Goal: Transaction & Acquisition: Purchase product/service

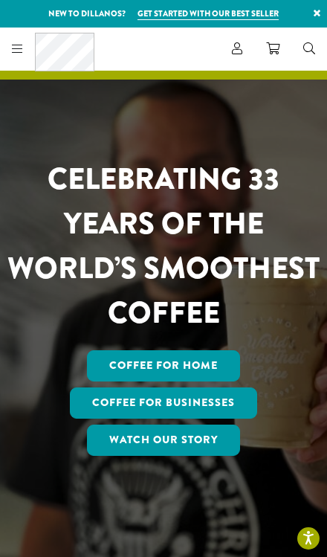
click at [17, 49] on icon at bounding box center [17, 48] width 11 height 12
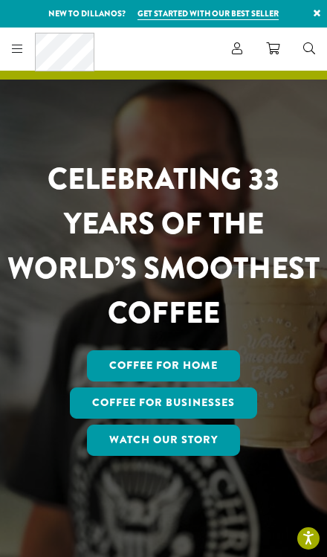
click at [244, 52] on link "Account" at bounding box center [237, 48] width 34 height 25
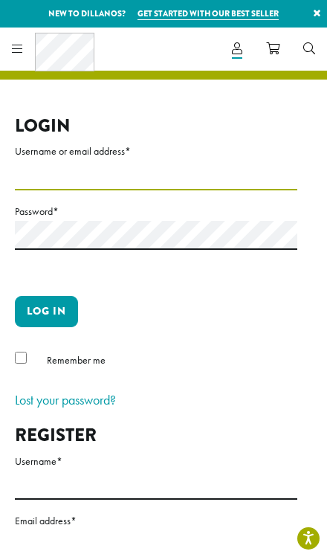
type input "**********"
click at [46, 310] on button "Log in" at bounding box center [46, 311] width 63 height 31
click at [65, 318] on button "Log in" at bounding box center [46, 311] width 63 height 31
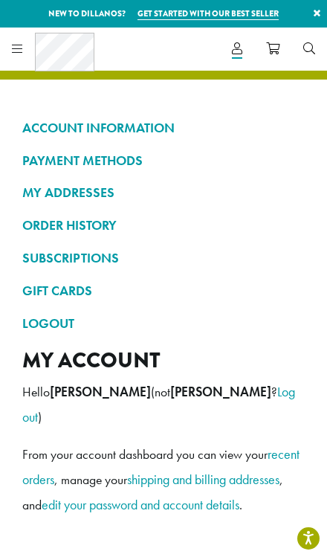
click at [22, 48] on icon at bounding box center [17, 48] width 11 height 12
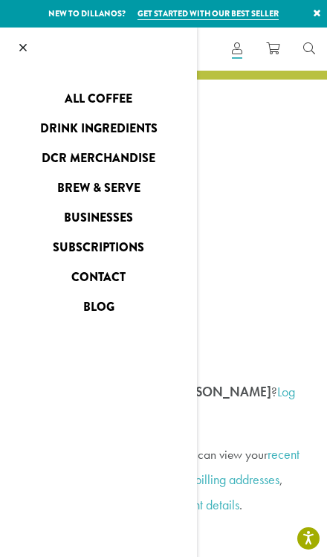
click at [124, 90] on link "All Coffee" at bounding box center [98, 99] width 197 height 24
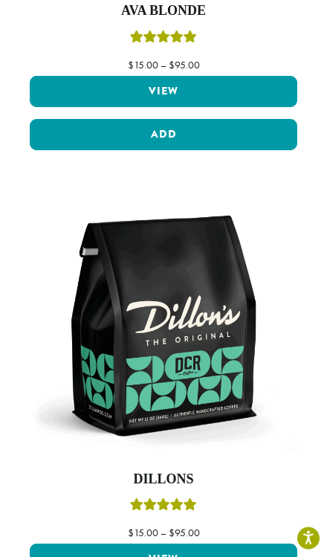
scroll to position [983, 0]
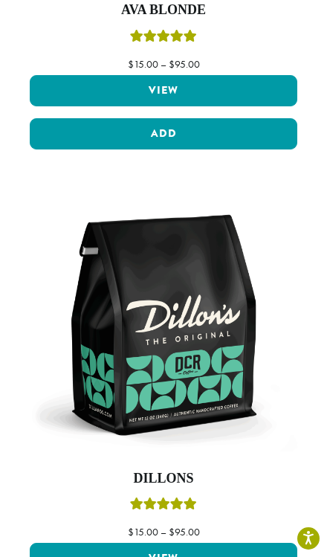
click at [238, 557] on link "View" at bounding box center [164, 558] width 268 height 31
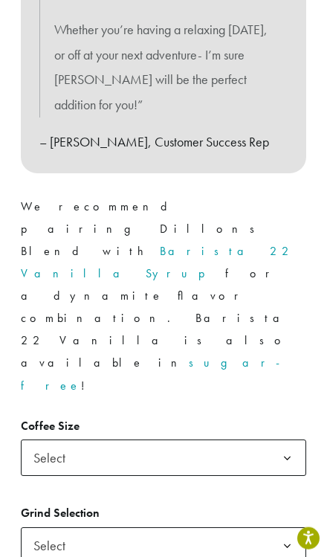
click at [283, 440] on b at bounding box center [287, 458] width 36 height 36
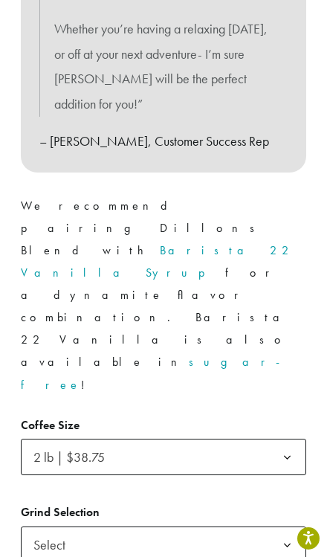
click at [222, 527] on span "Select" at bounding box center [163, 545] width 285 height 36
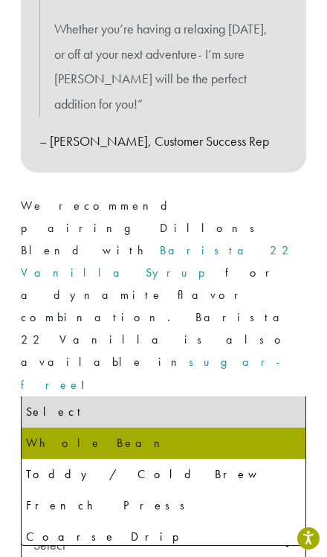
select select "**********"
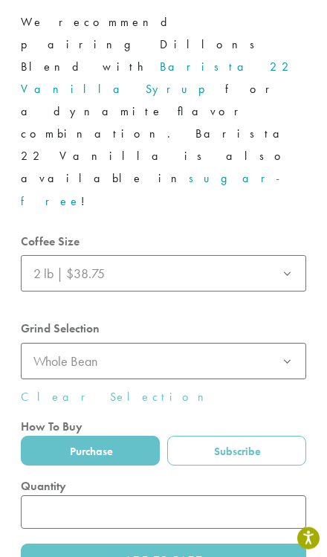
scroll to position [1137, 0]
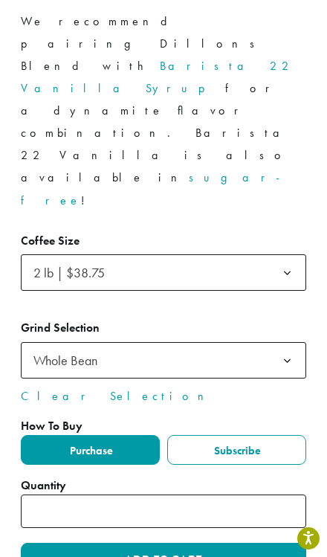
click at [139, 435] on label "Purchase" at bounding box center [90, 450] width 139 height 30
click at [132, 435] on label "Purchase" at bounding box center [90, 450] width 139 height 30
click at [211, 543] on button "Add to cart" at bounding box center [163, 559] width 285 height 33
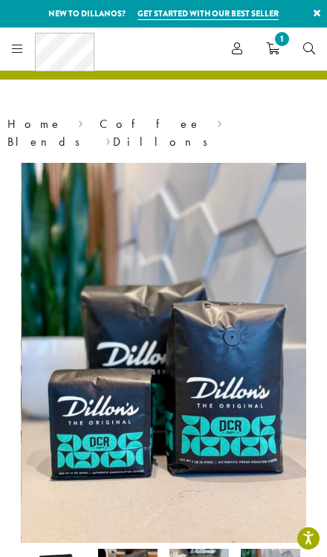
click at [270, 54] on span "1" at bounding box center [272, 49] width 13 height 19
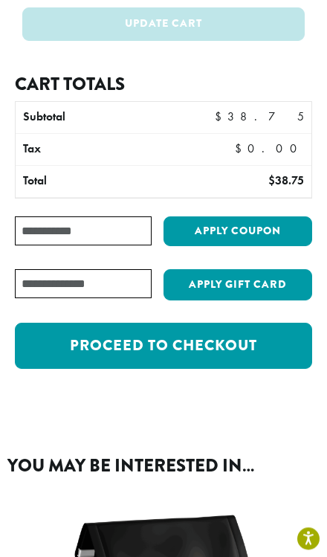
scroll to position [236, 0]
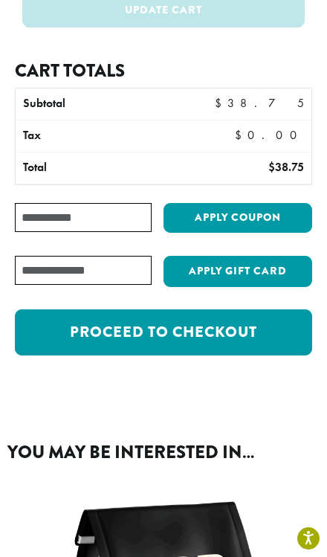
click at [86, 310] on link "Proceed to checkout" at bounding box center [164, 333] width 298 height 46
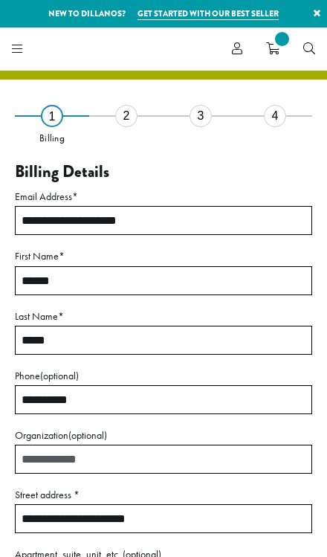
select select "**"
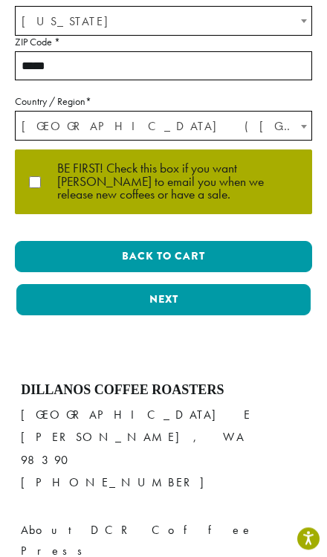
click at [103, 307] on button "Next" at bounding box center [163, 299] width 295 height 31
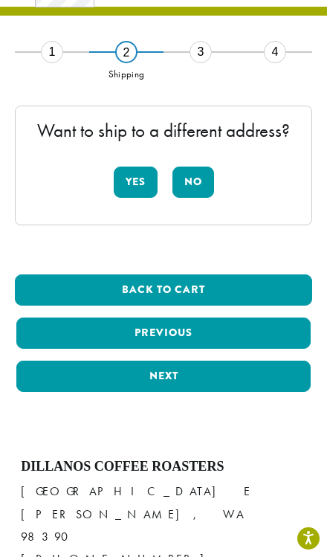
scroll to position [62, 0]
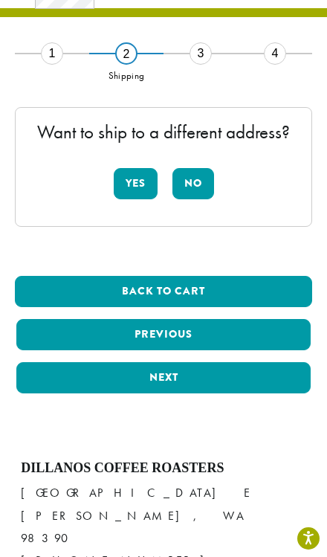
click at [199, 191] on button "No" at bounding box center [194, 183] width 42 height 31
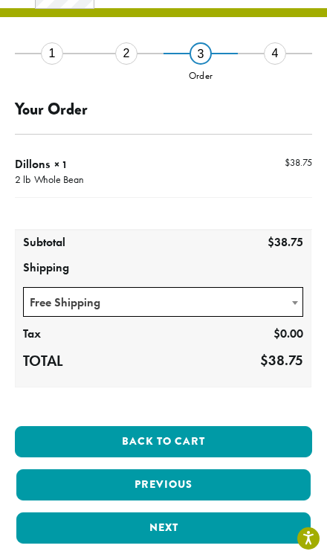
click at [109, 528] on button "Next" at bounding box center [163, 528] width 295 height 31
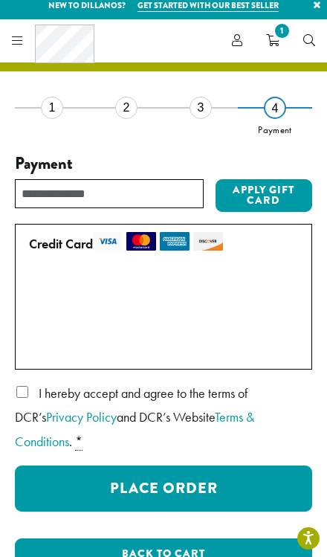
scroll to position [0, 0]
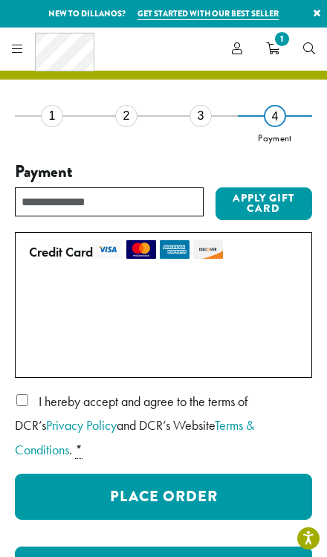
click at [111, 475] on button "Place Order" at bounding box center [164, 497] width 298 height 46
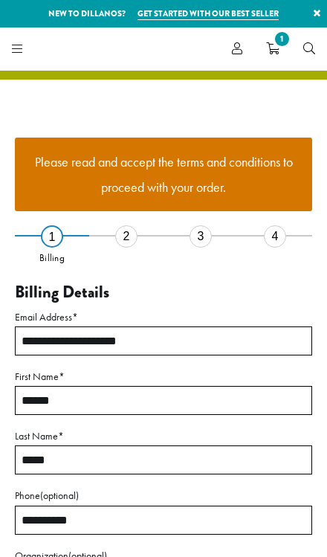
select select "**"
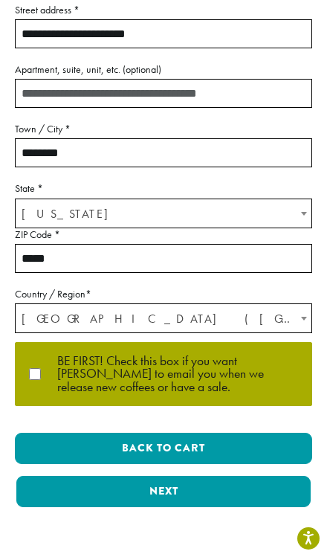
scroll to position [603, 0]
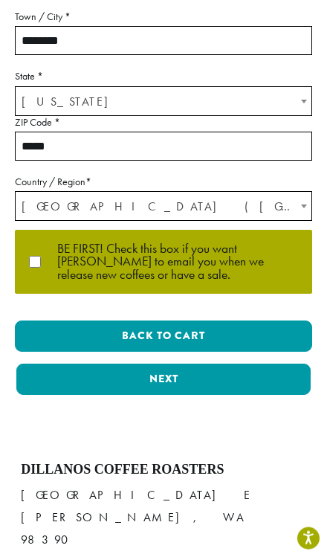
click at [84, 377] on button "Next" at bounding box center [163, 379] width 295 height 31
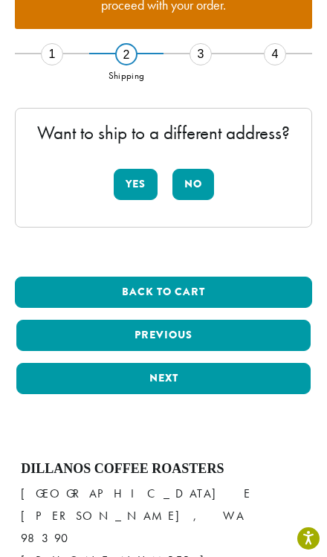
scroll to position [182, 0]
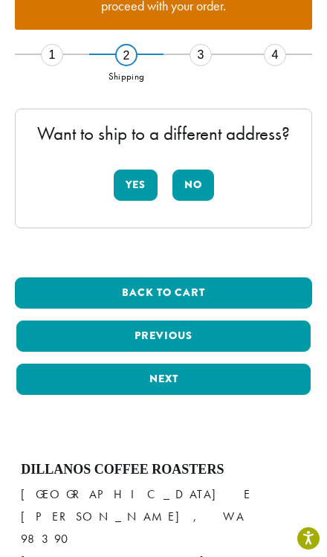
click at [186, 188] on button "No" at bounding box center [194, 185] width 42 height 31
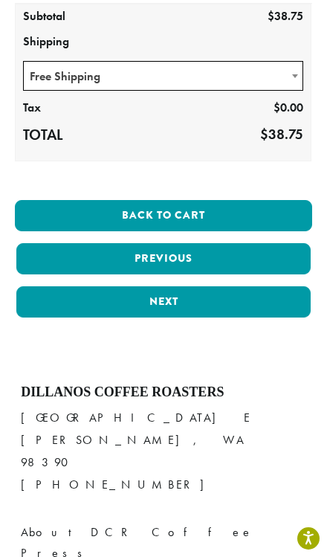
click at [83, 309] on button "Next" at bounding box center [163, 301] width 295 height 31
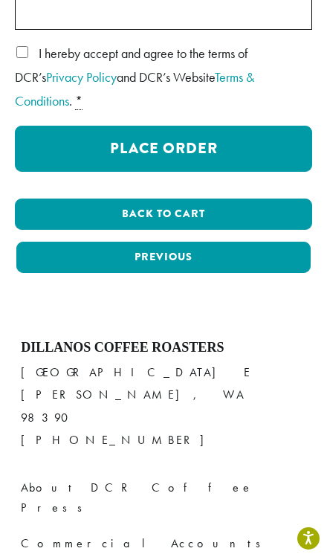
scroll to position [435, 0]
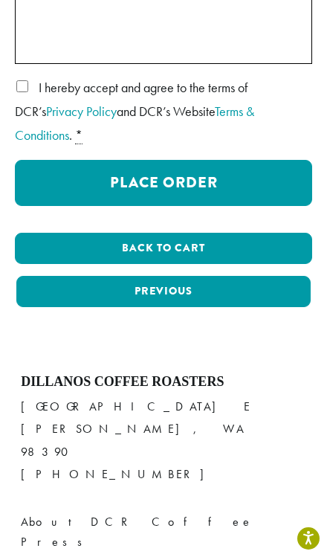
click at [78, 162] on button "Place Order" at bounding box center [164, 183] width 298 height 46
